Goal: Information Seeking & Learning: Learn about a topic

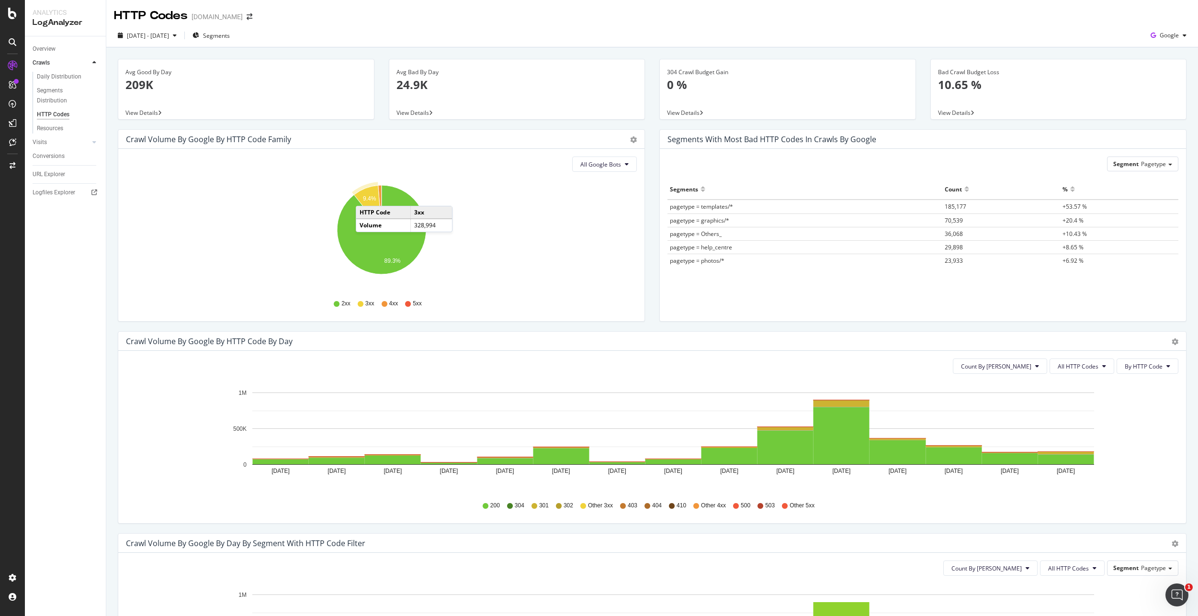
click at [365, 196] on text "9.4%" at bounding box center [369, 199] width 13 height 7
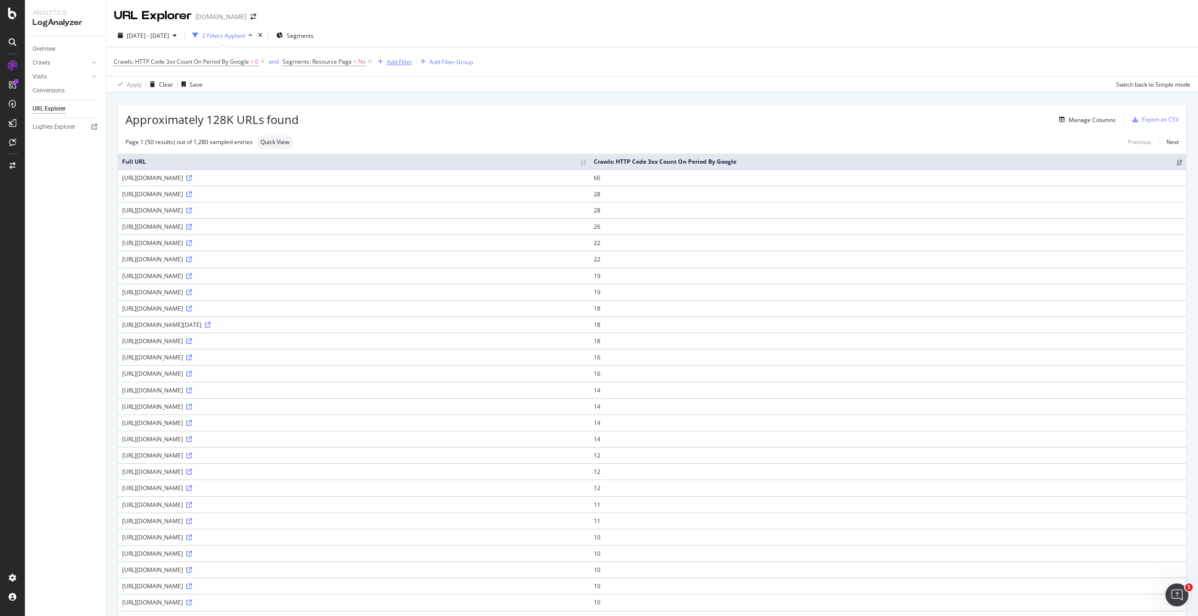
click at [392, 62] on div "Add Filter" at bounding box center [399, 62] width 25 height 8
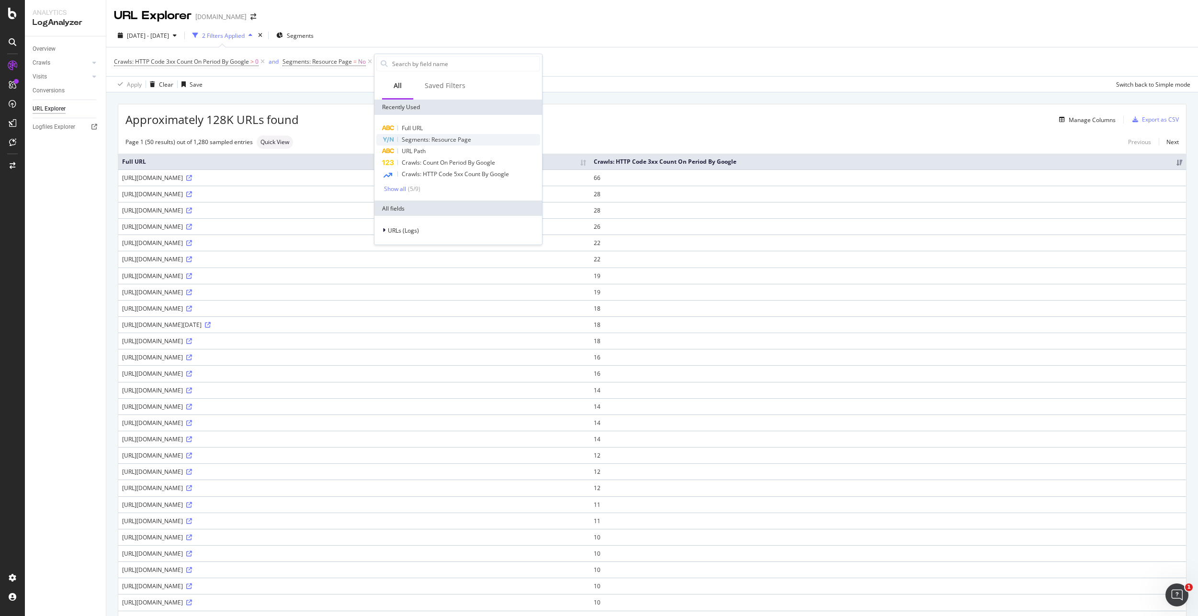
click at [441, 141] on span "Segments: Resource Page" at bounding box center [436, 139] width 69 height 8
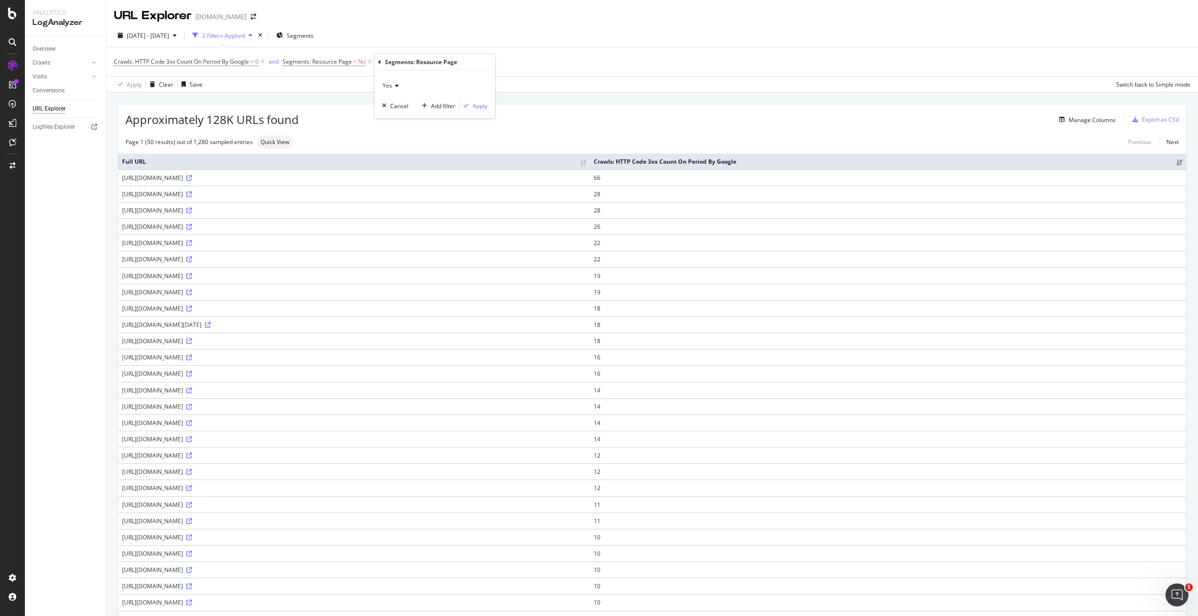
click at [395, 83] on icon at bounding box center [395, 86] width 7 height 6
click at [380, 65] on div "Segments: Resource Page" at bounding box center [434, 62] width 113 height 16
click at [381, 62] on div "Segments: Resource Page" at bounding box center [434, 62] width 113 height 16
click at [394, 108] on div "Cancel" at bounding box center [399, 106] width 18 height 8
click at [398, 58] on div "Add Filter" at bounding box center [399, 62] width 25 height 8
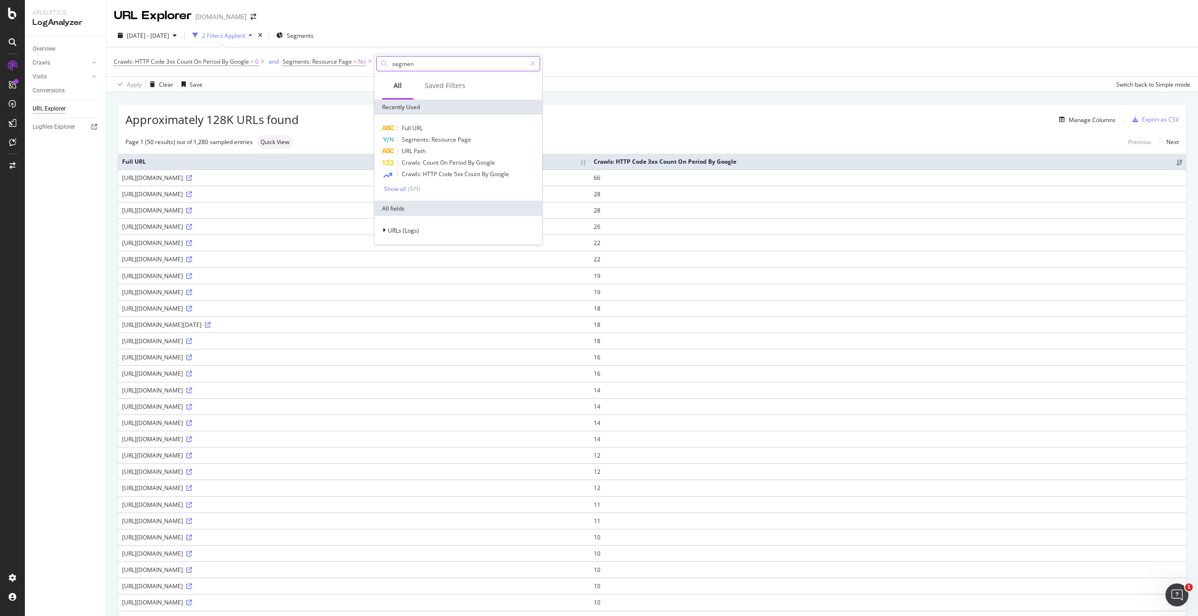
type input "segment"
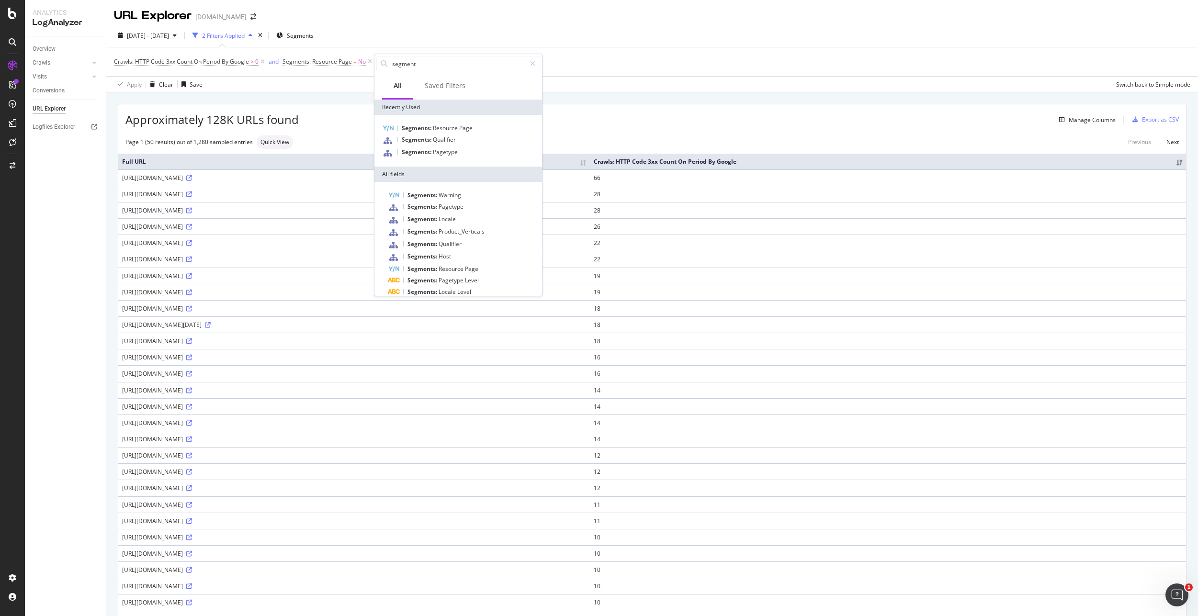
drag, startPoint x: 371, startPoint y: 25, endPoint x: 370, endPoint y: 54, distance: 28.7
click at [371, 25] on div "[DATE] - [DATE] 2 Filters Applied Segments Crawls: HTTP Code 3xx Count On Perio…" at bounding box center [651, 58] width 1091 height 68
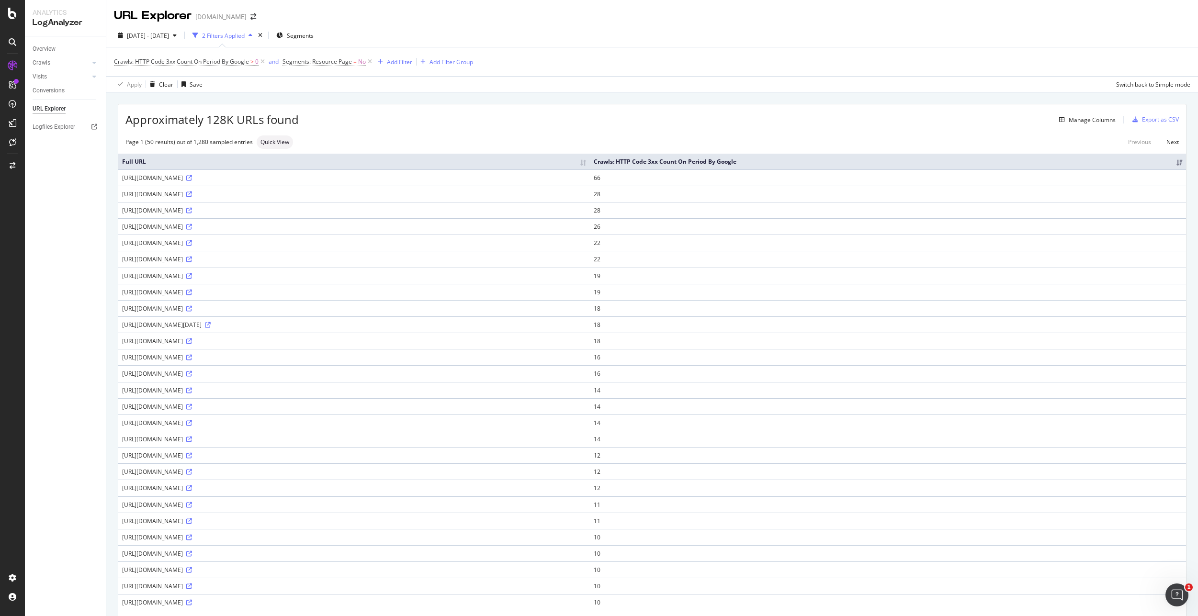
click at [369, 61] on icon at bounding box center [370, 62] width 8 height 10
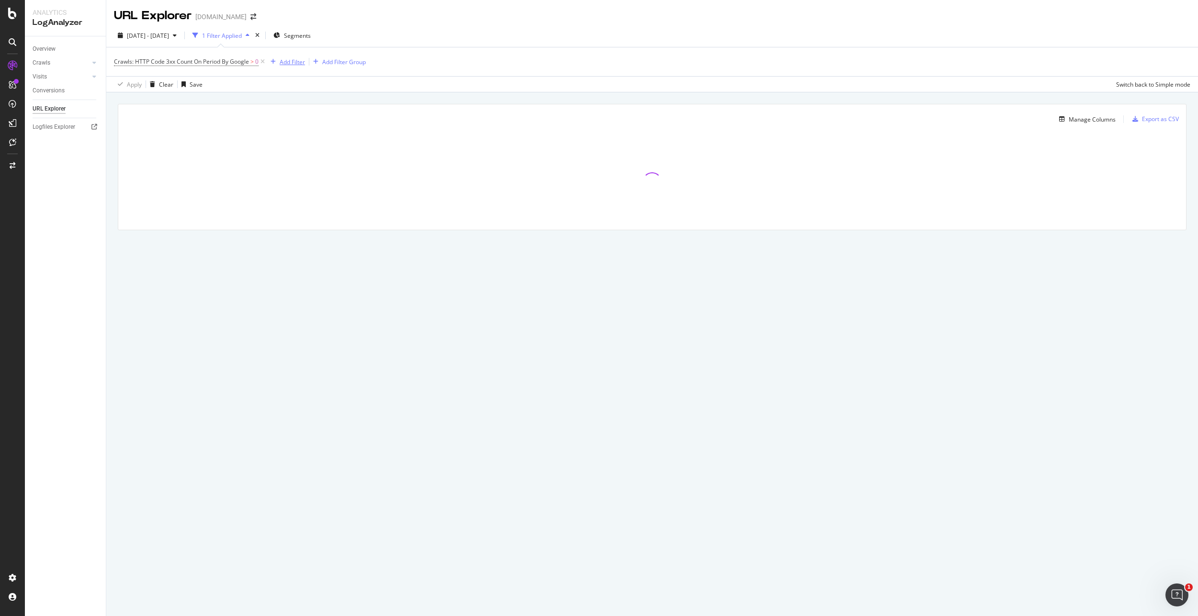
click at [294, 62] on div "Add Filter" at bounding box center [292, 62] width 25 height 8
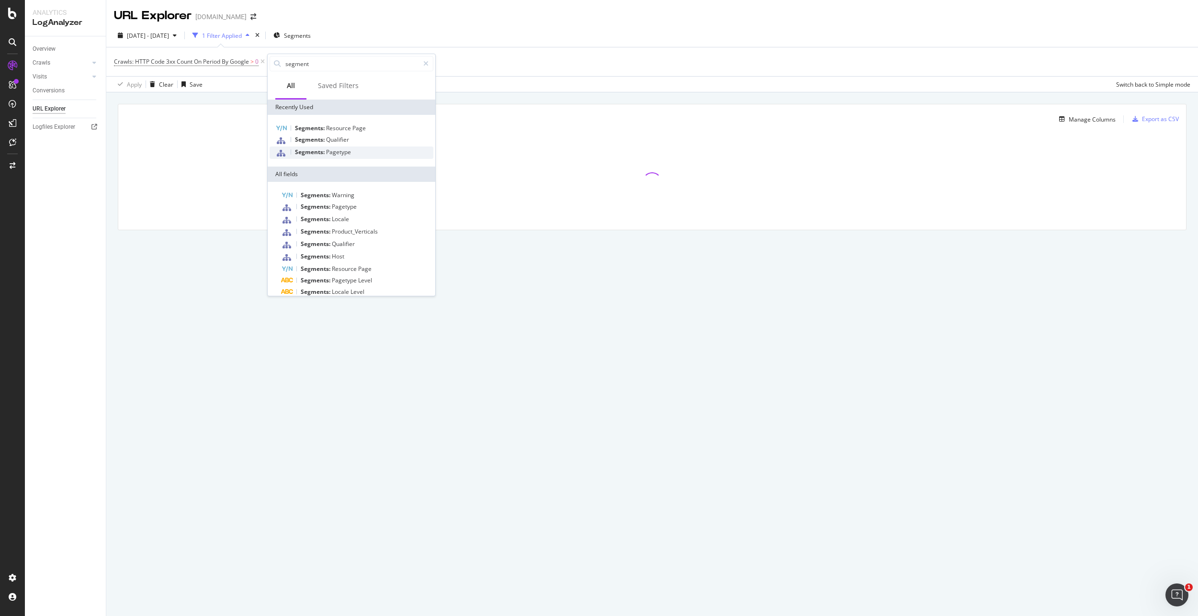
click at [367, 151] on div "Segments: Pagetype" at bounding box center [351, 152] width 164 height 12
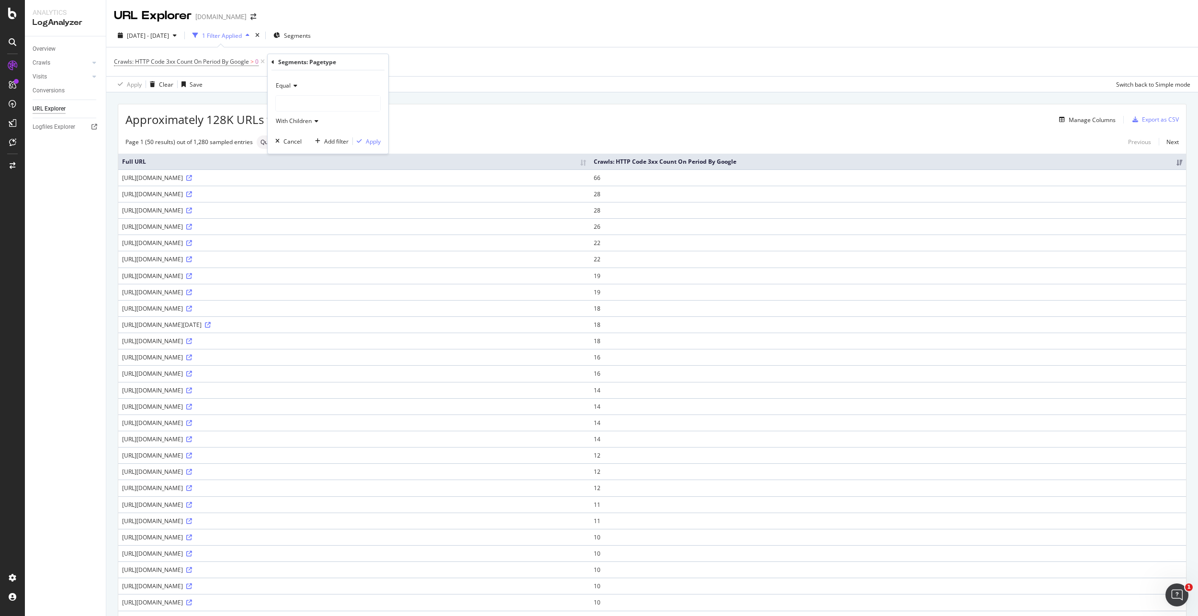
click at [296, 102] on div at bounding box center [328, 103] width 104 height 15
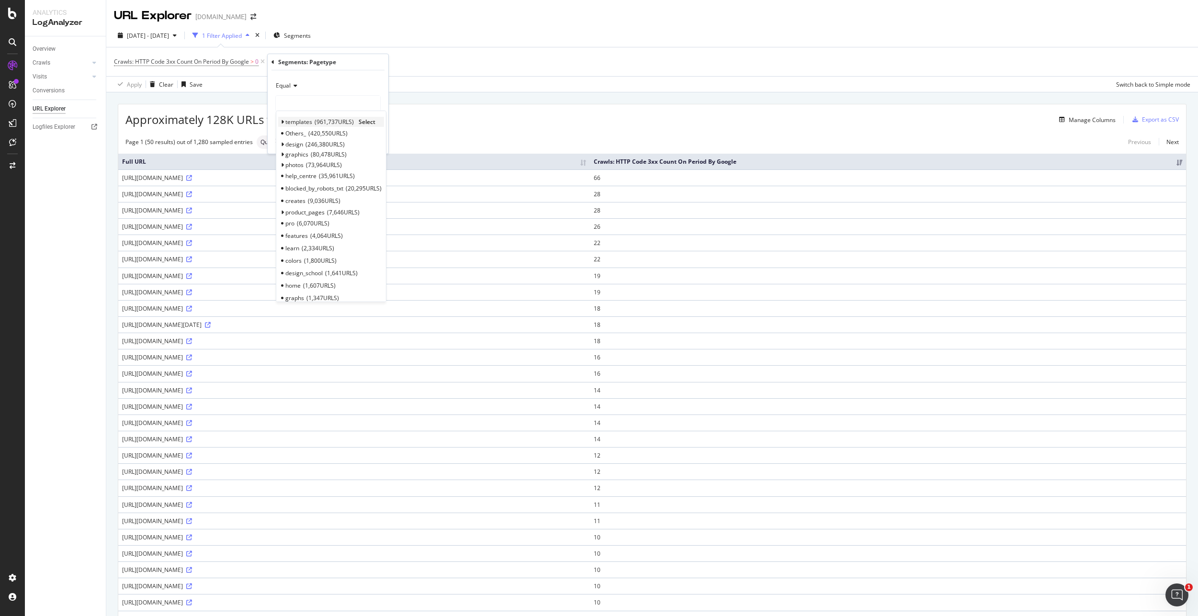
click at [281, 121] on icon at bounding box center [281, 122] width 3 height 6
click at [294, 132] on span "search" at bounding box center [299, 133] width 18 height 8
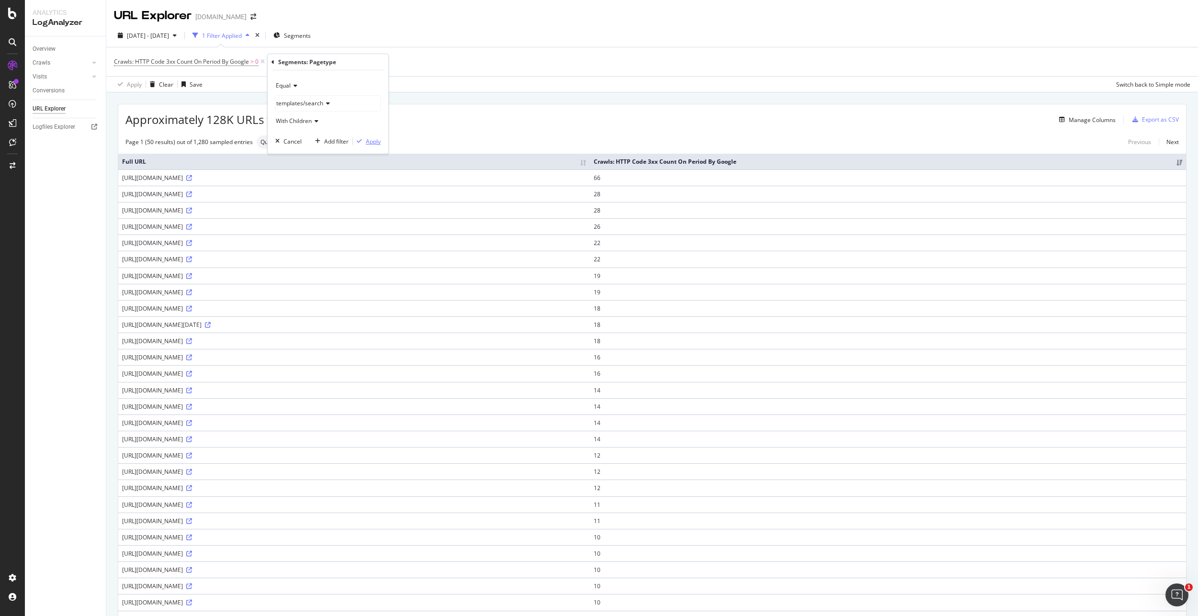
click at [373, 144] on div "Apply" at bounding box center [373, 141] width 15 height 8
click at [291, 176] on div "[URL][DOMAIN_NAME]" at bounding box center [354, 178] width 464 height 8
drag, startPoint x: 121, startPoint y: 178, endPoint x: 246, endPoint y: 179, distance: 124.4
click at [246, 179] on td "[URL][DOMAIN_NAME]" at bounding box center [353, 177] width 471 height 16
copy div "[URL][DOMAIN_NAME]"
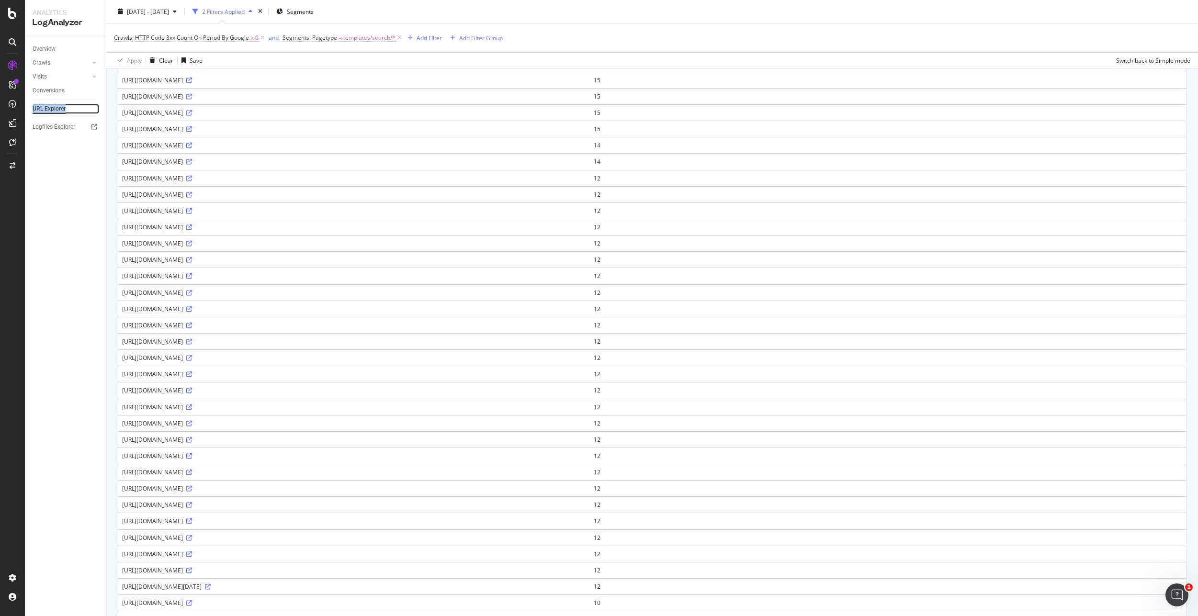
scroll to position [305, 0]
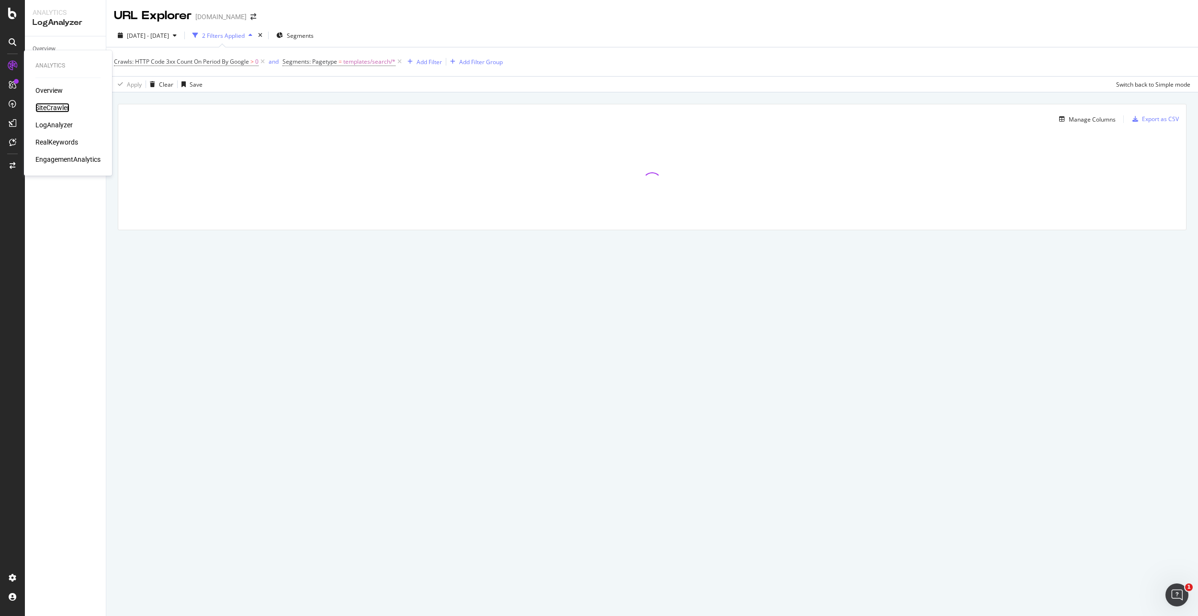
click at [53, 109] on div "SiteCrawler" at bounding box center [52, 108] width 34 height 10
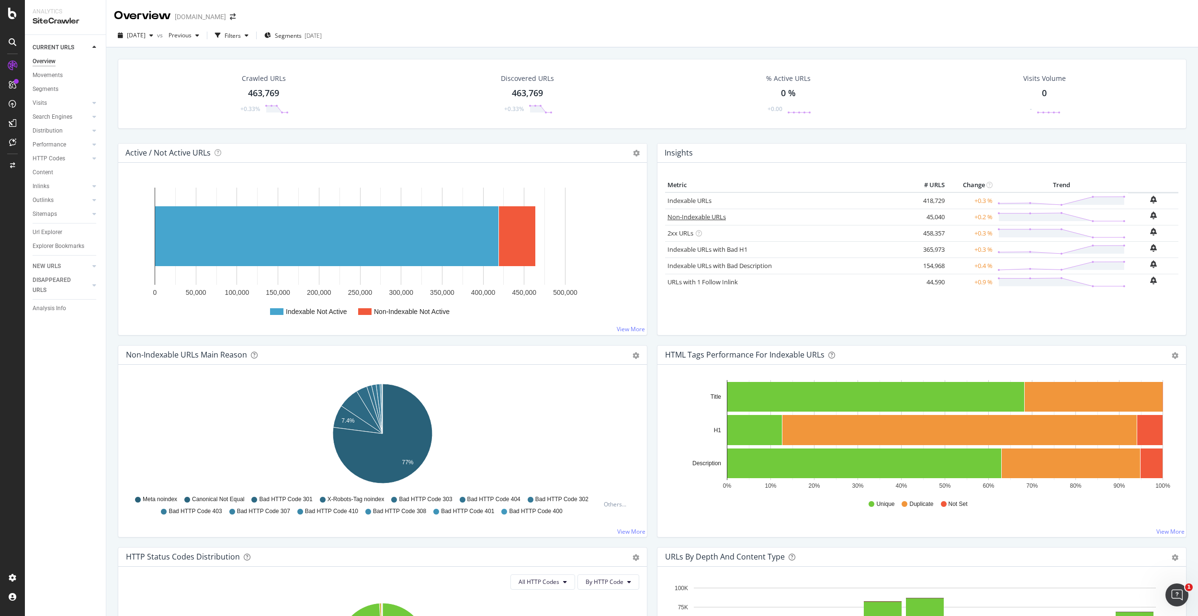
click at [695, 217] on link "Non-Indexable URLs" at bounding box center [696, 217] width 58 height 9
click at [47, 230] on div "Url Explorer" at bounding box center [48, 232] width 30 height 10
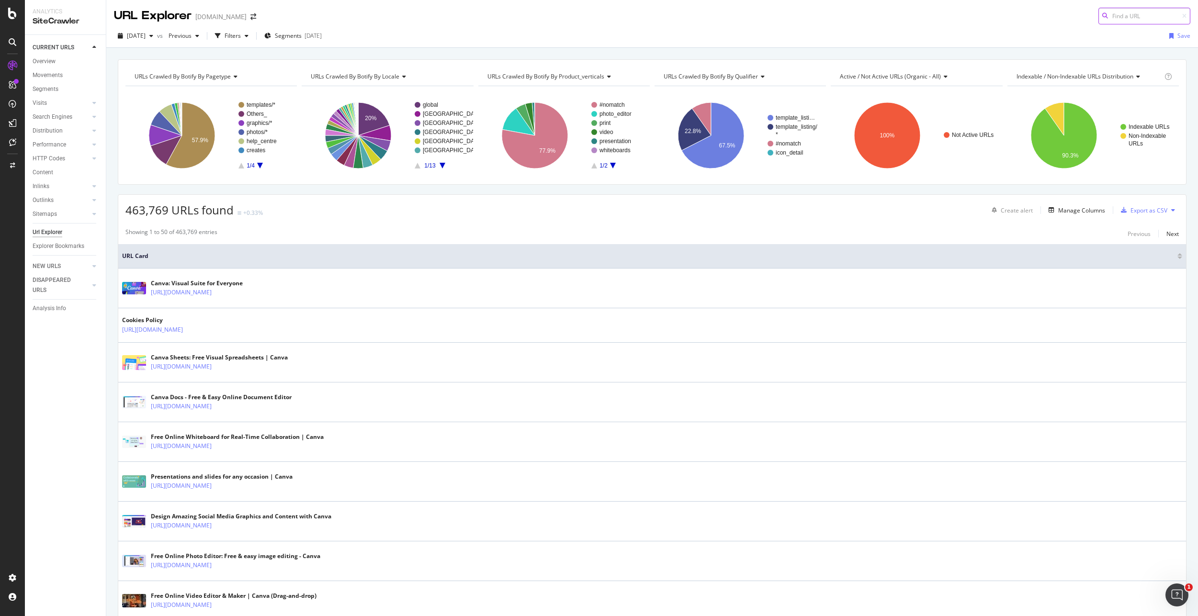
paste input "[URL][DOMAIN_NAME]"
click at [1131, 16] on input "[URL][DOMAIN_NAME]" at bounding box center [1144, 16] width 92 height 17
click at [1148, 13] on input "[URL][DOMAIN_NAME]" at bounding box center [1144, 16] width 92 height 17
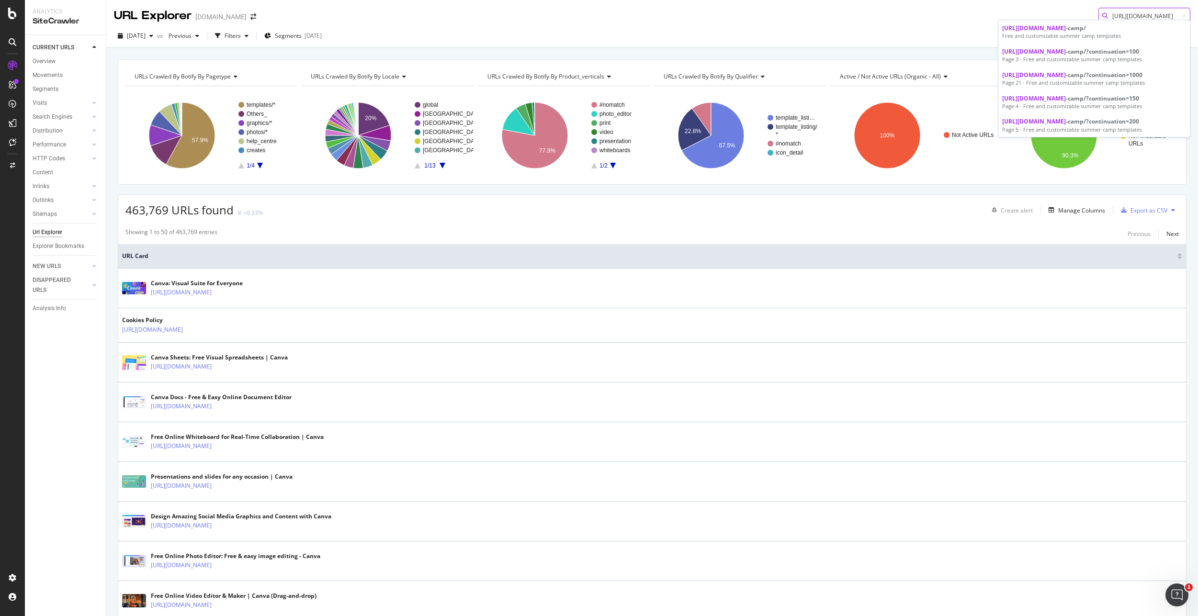
type input "[URL][DOMAIN_NAME]"
